Goal: Information Seeking & Learning: Learn about a topic

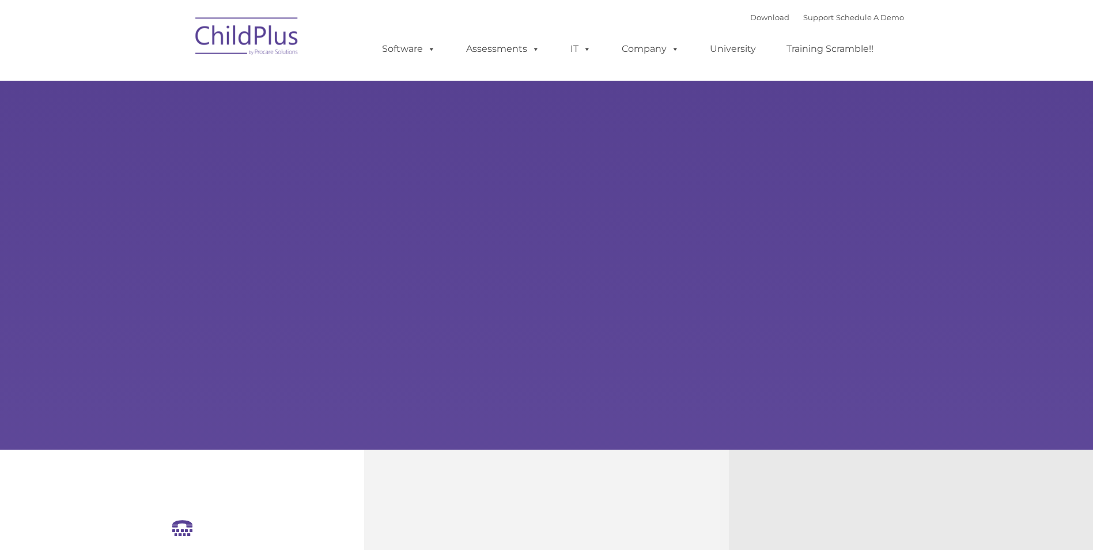
select select "MEDIUM"
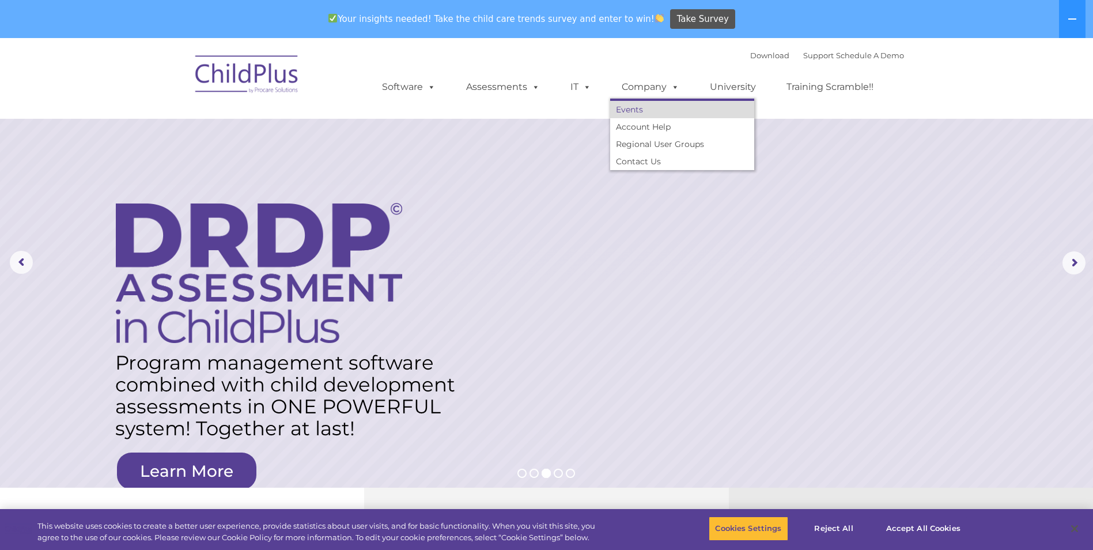
click at [637, 105] on link "Events" at bounding box center [682, 109] width 144 height 17
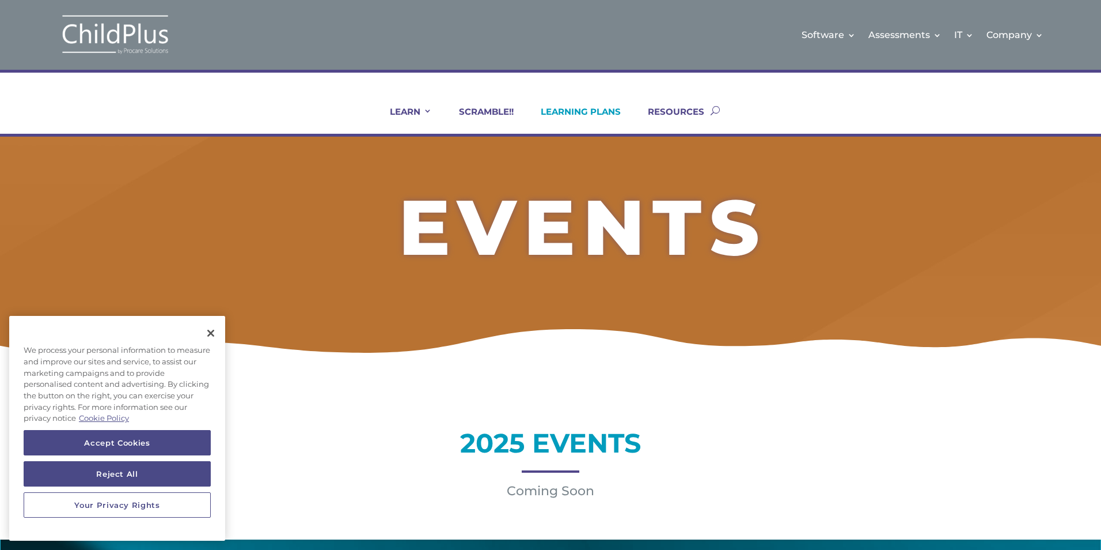
click at [582, 112] on link "LEARNING PLANS" at bounding box center [574, 120] width 94 height 28
click at [688, 113] on link "RESOURCES" at bounding box center [669, 120] width 71 height 28
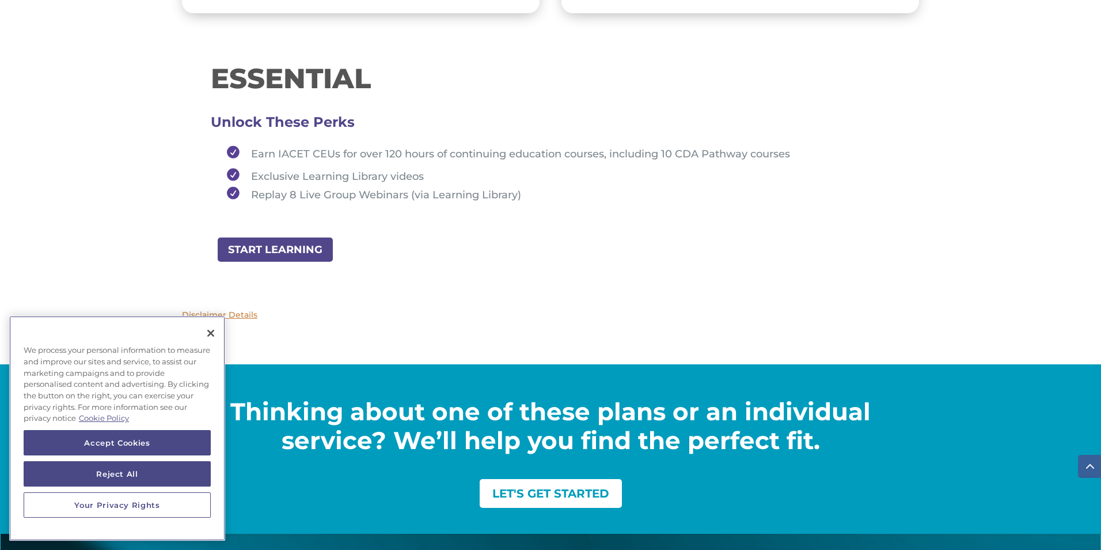
scroll to position [1290, 0]
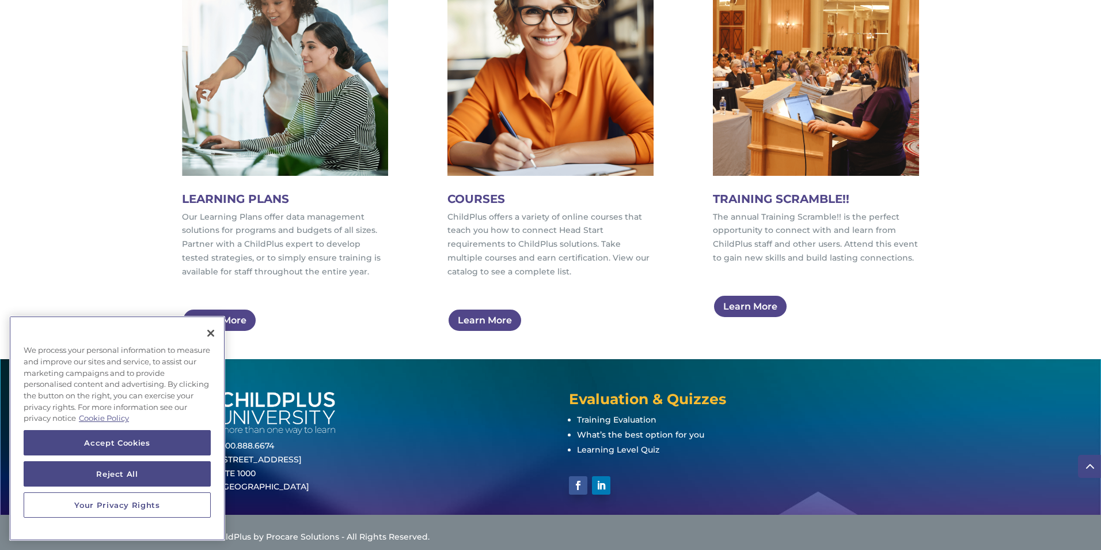
scroll to position [700, 0]
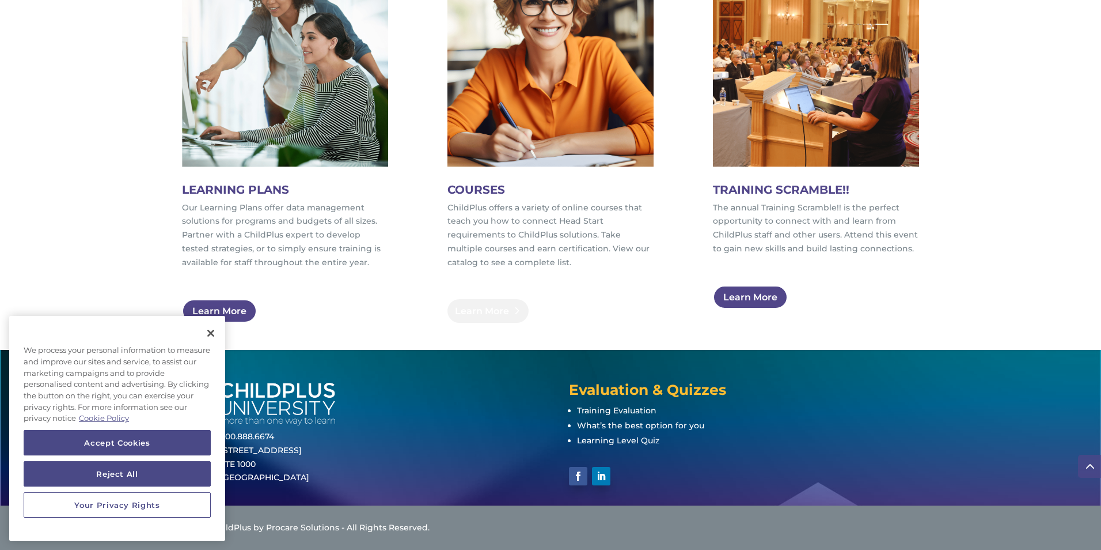
click at [476, 312] on link "Learn More" at bounding box center [488, 311] width 81 height 24
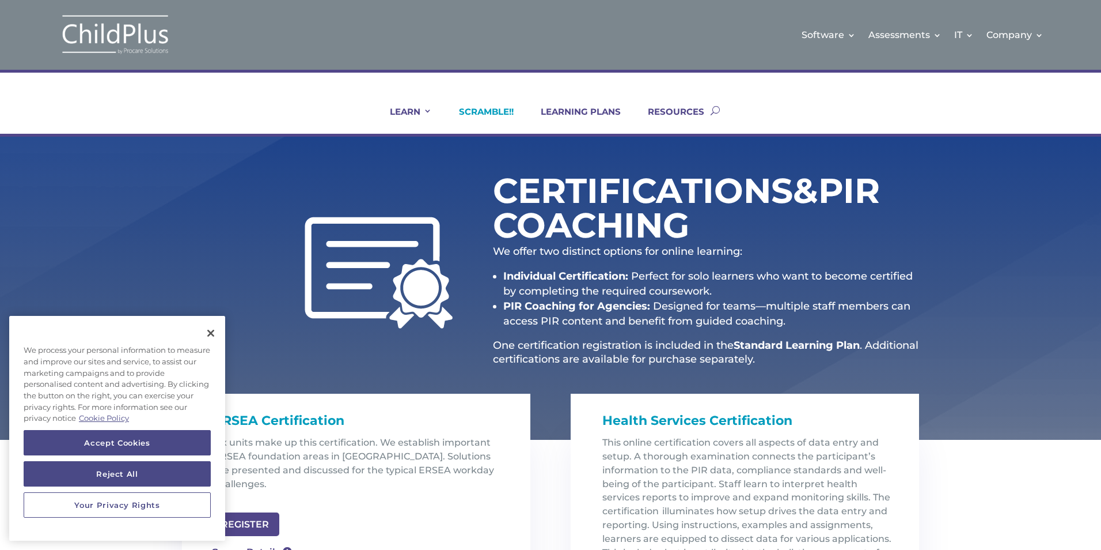
click at [471, 108] on link "SCRAMBLE!!" at bounding box center [479, 120] width 69 height 28
click at [211, 334] on button "Close" at bounding box center [210, 332] width 25 height 25
